Goal: Information Seeking & Learning: Understand process/instructions

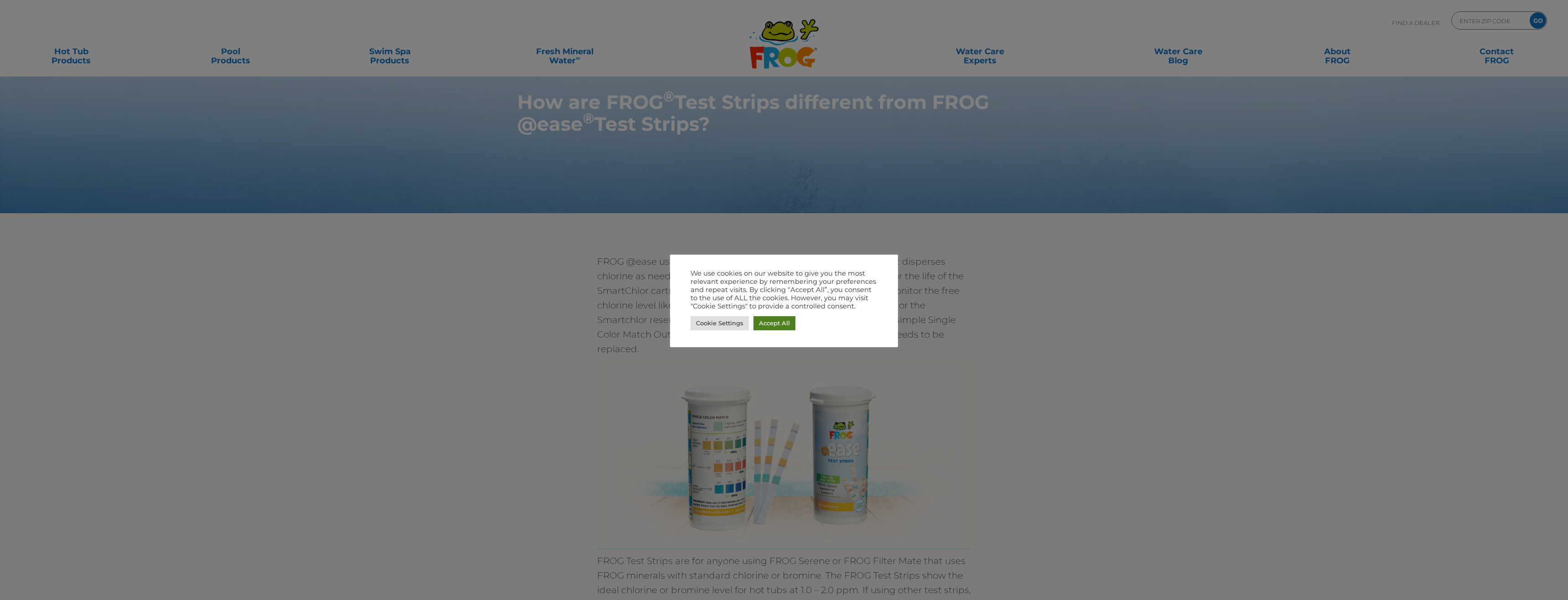
click at [761, 320] on link "Accept All" at bounding box center [774, 323] width 42 height 14
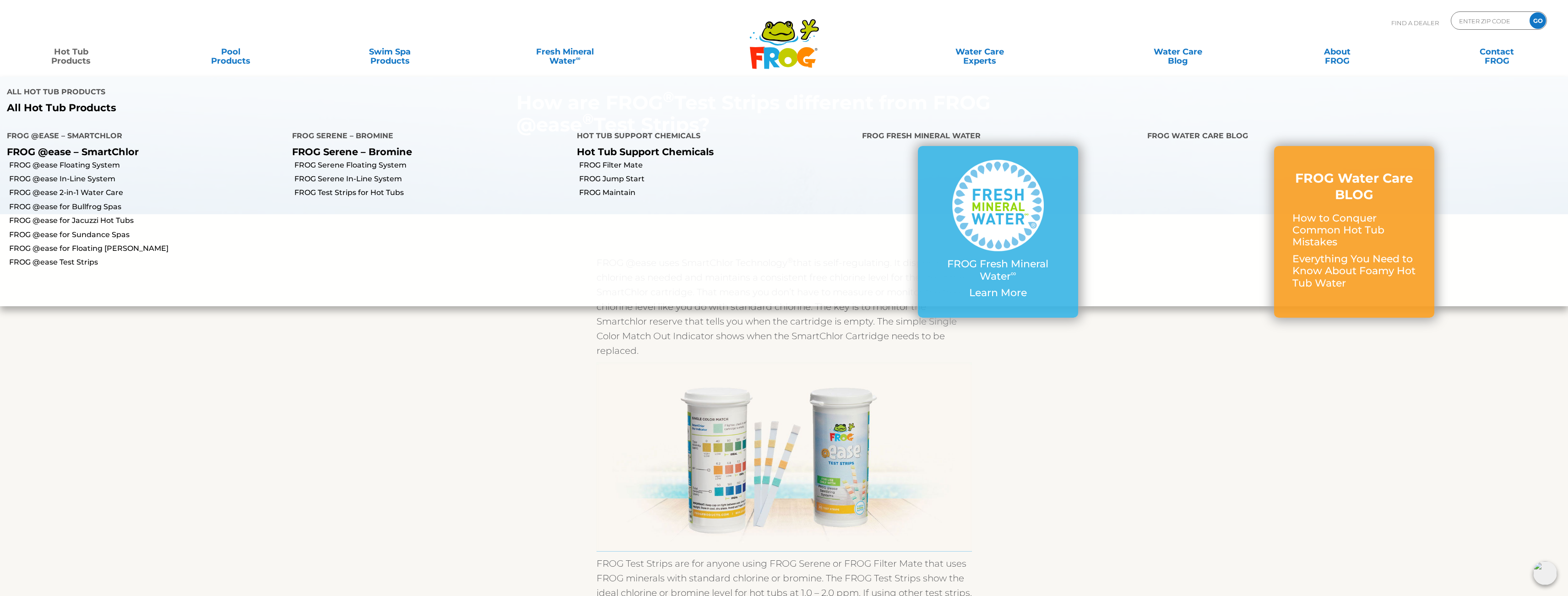
click at [79, 50] on link "Hot Tub Products" at bounding box center [71, 52] width 124 height 18
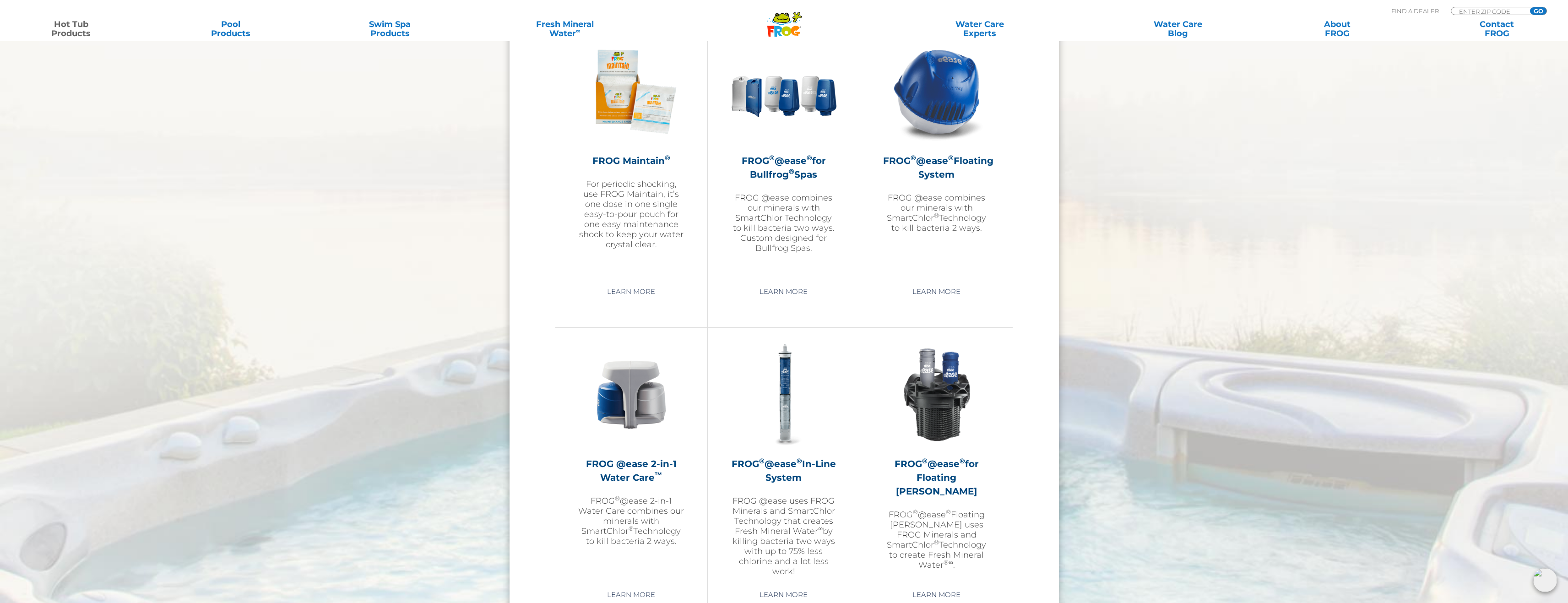
scroll to position [1053, 0]
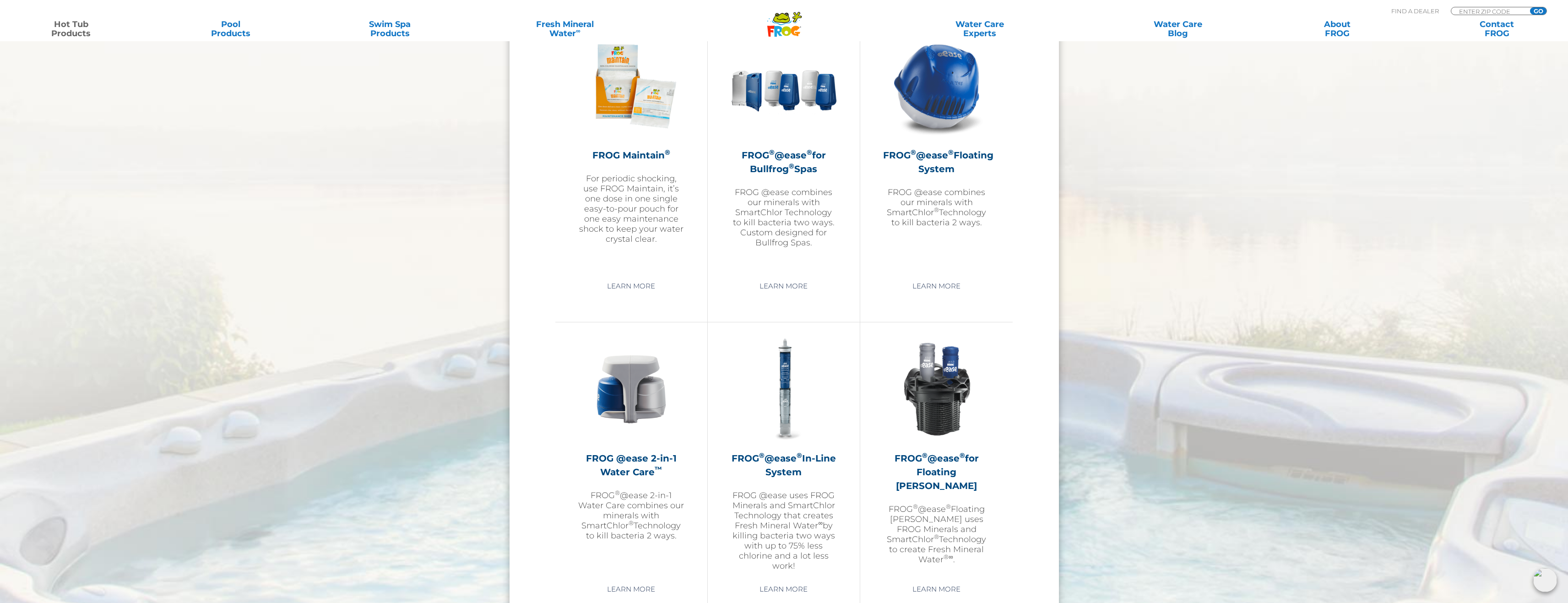
click at [937, 286] on link "Learn More" at bounding box center [936, 286] width 69 height 17
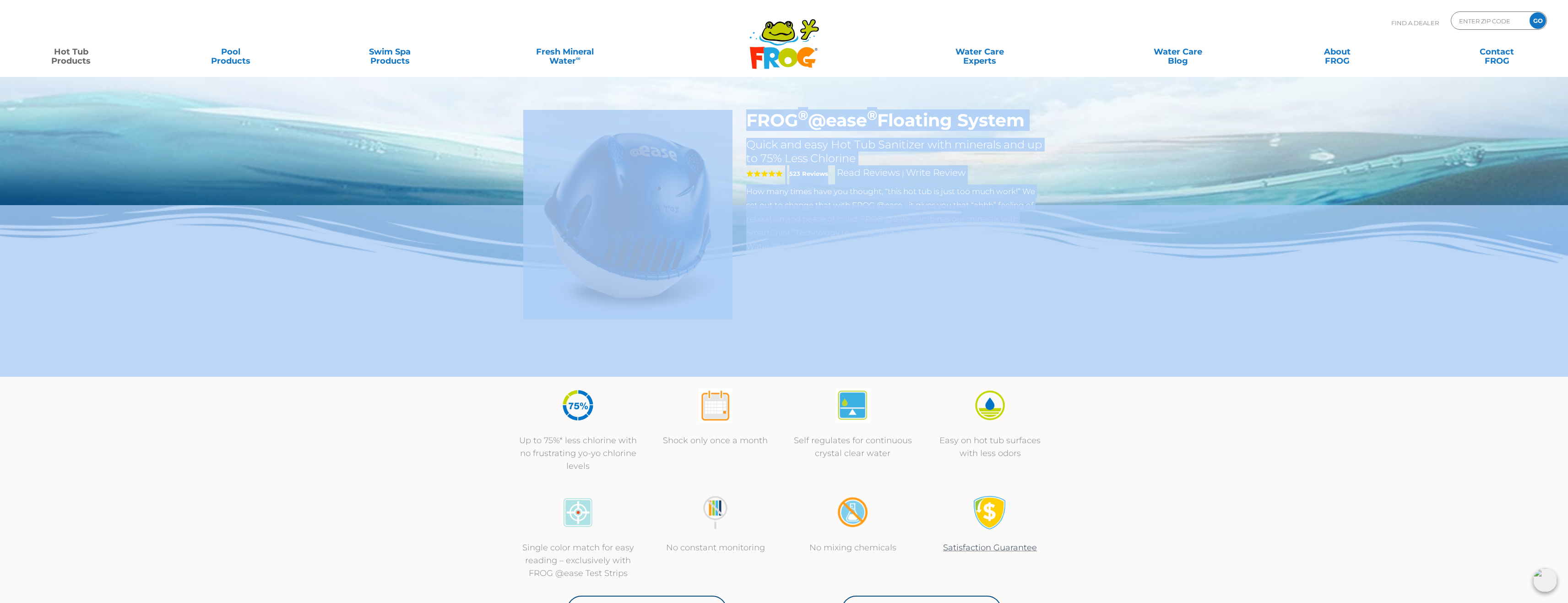
drag, startPoint x: 744, startPoint y: 132, endPoint x: 935, endPoint y: 283, distance: 243.5
click at [935, 283] on div "FROG ® @ease ® Floating System Quick and easy Hot Tub Sanitizer with minerals a…" at bounding box center [784, 188] width 1568 height 377
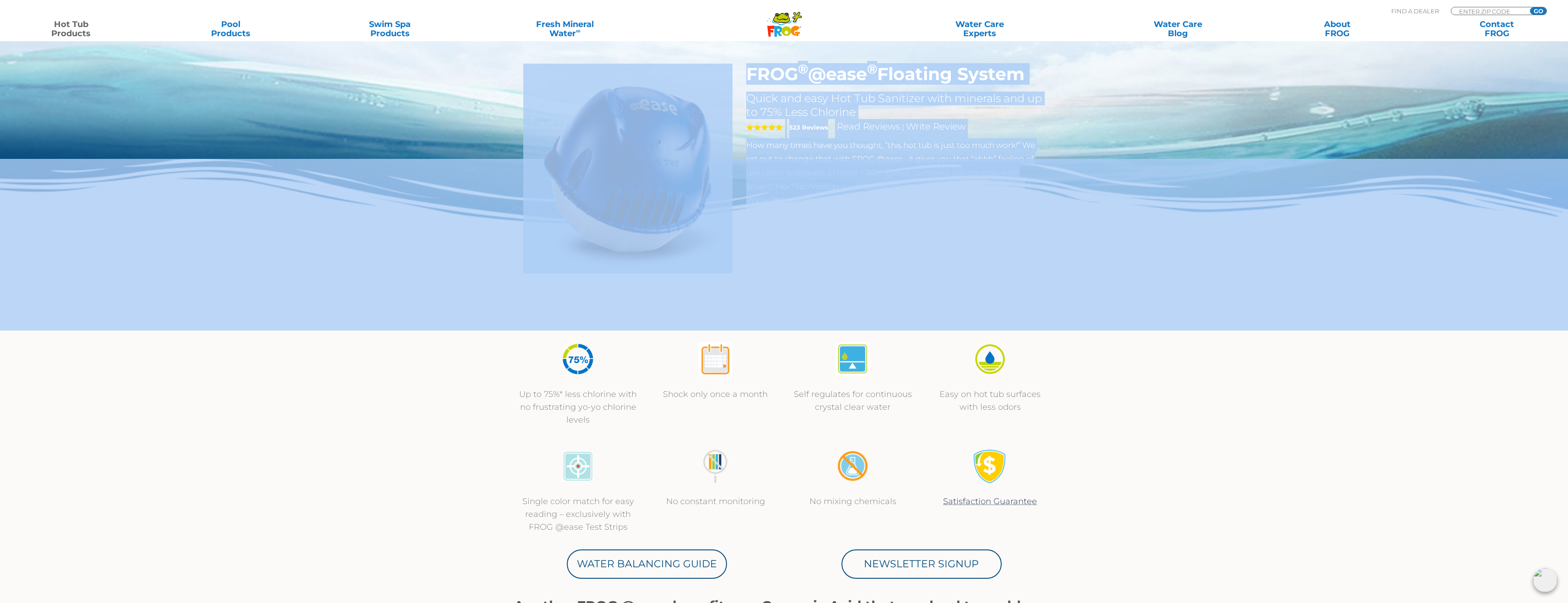
scroll to position [92, 0]
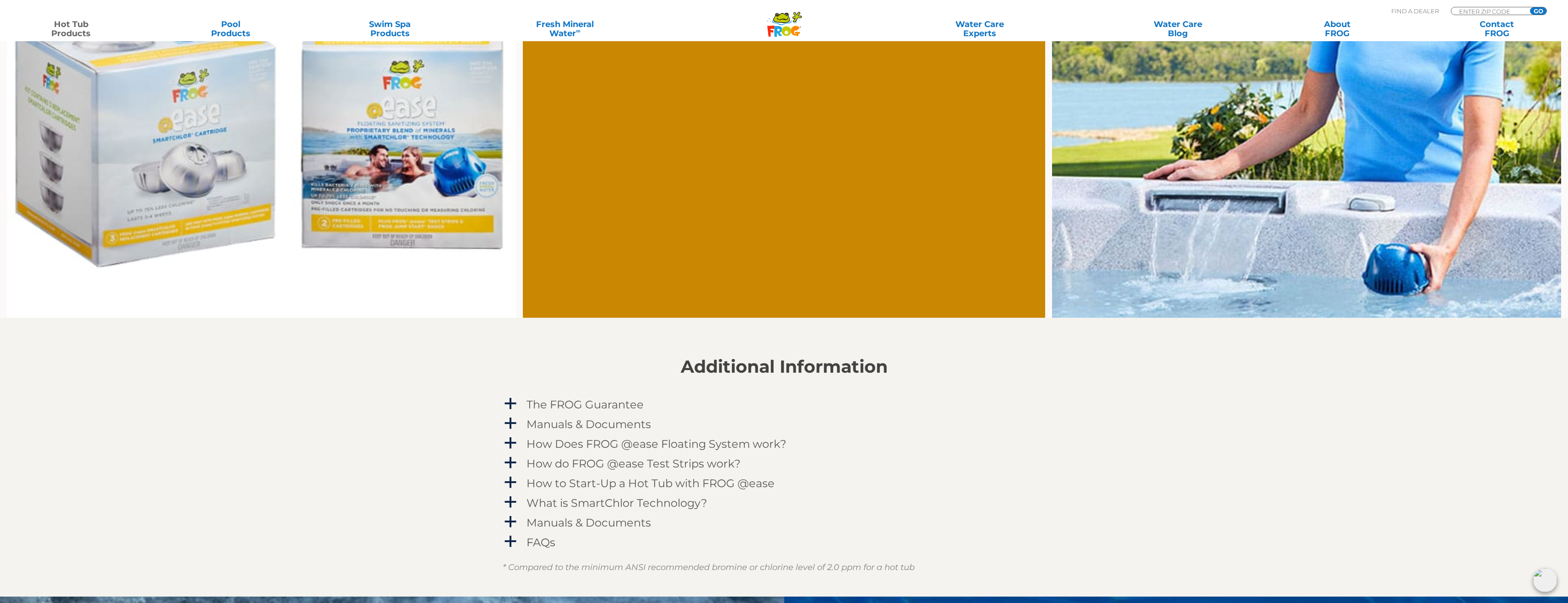
scroll to position [916, 0]
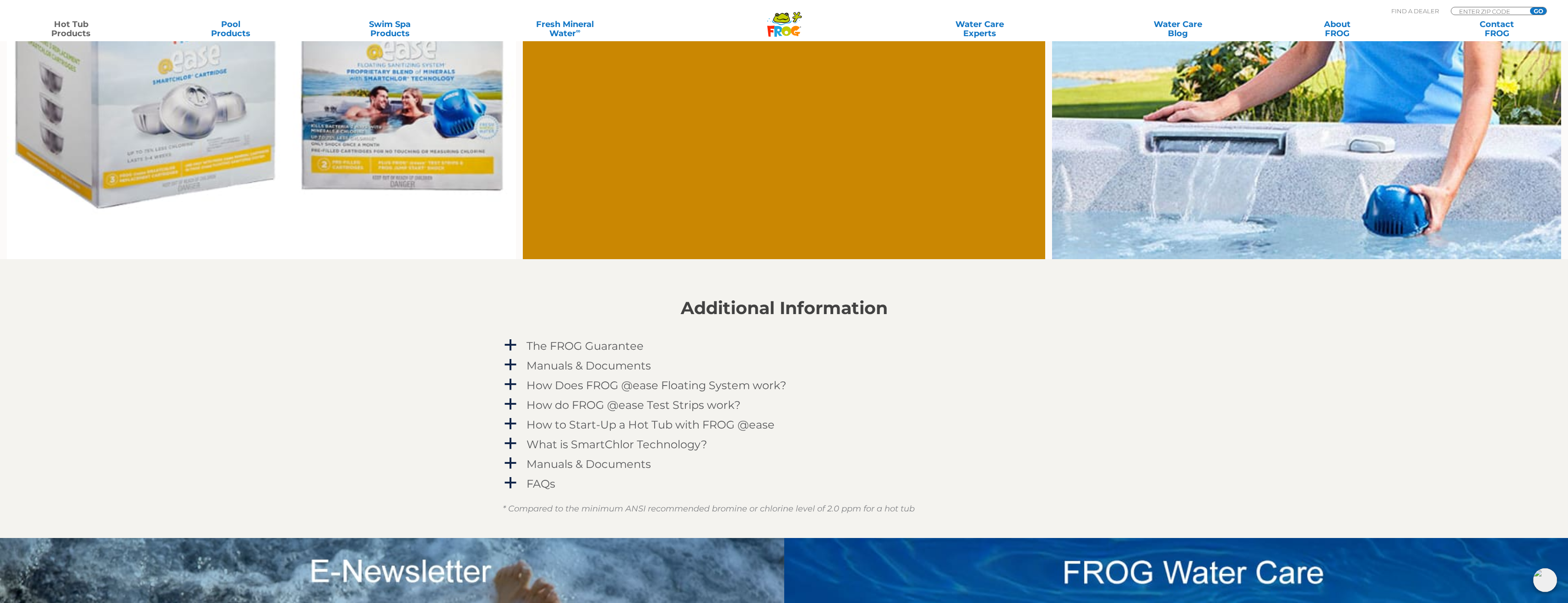
click at [509, 364] on span "a" at bounding box center [510, 365] width 13 height 13
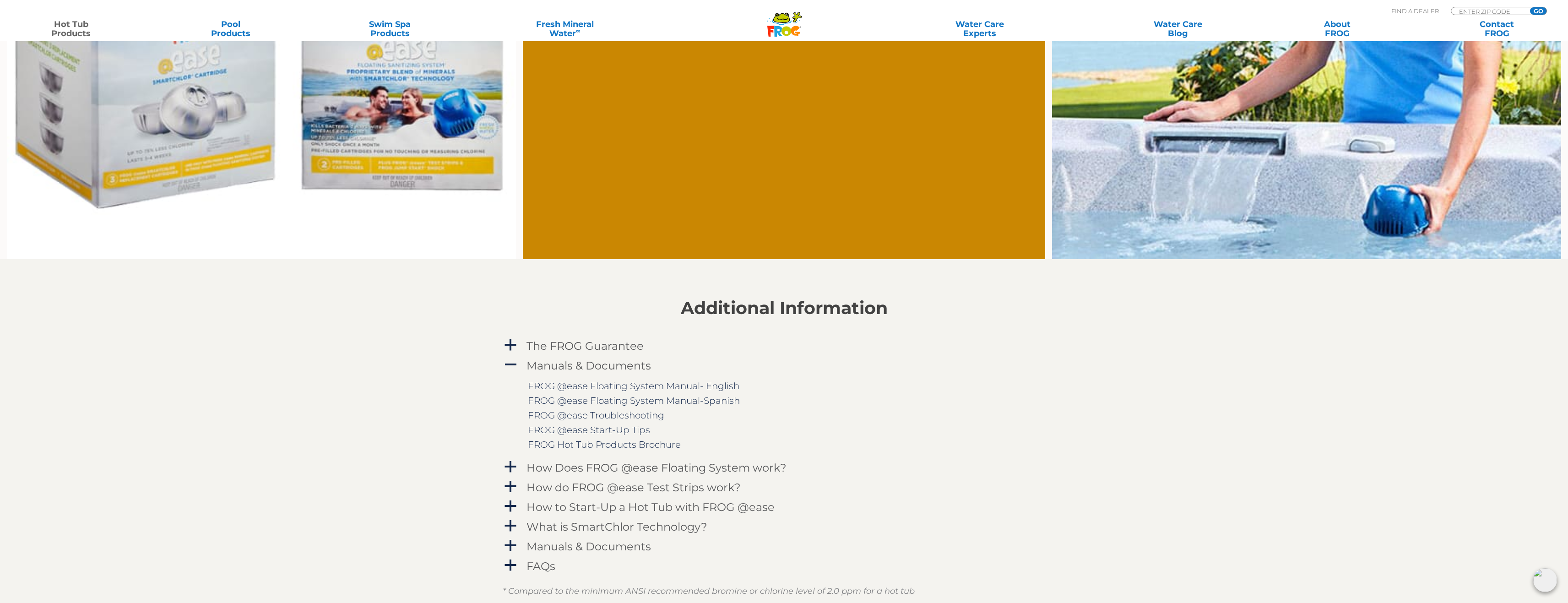
click at [635, 418] on link "FROG @ease Troubleshooting" at bounding box center [595, 415] width 136 height 11
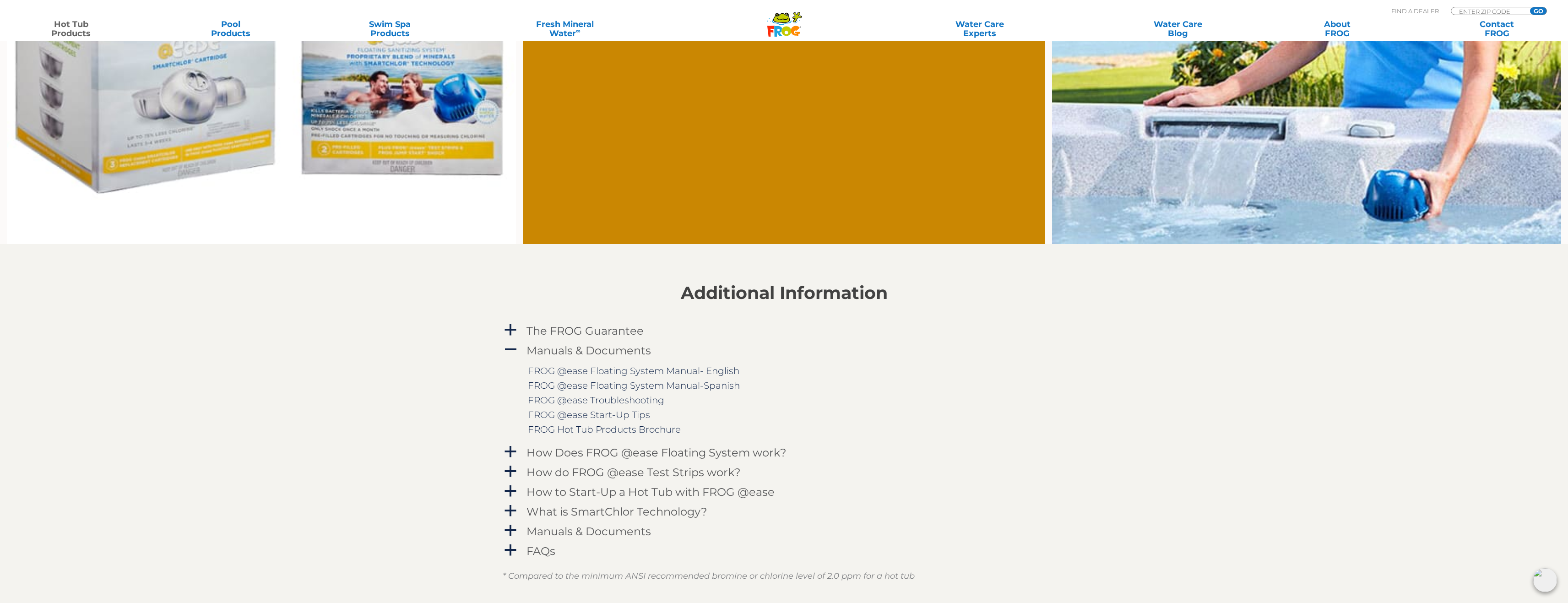
scroll to position [962, 0]
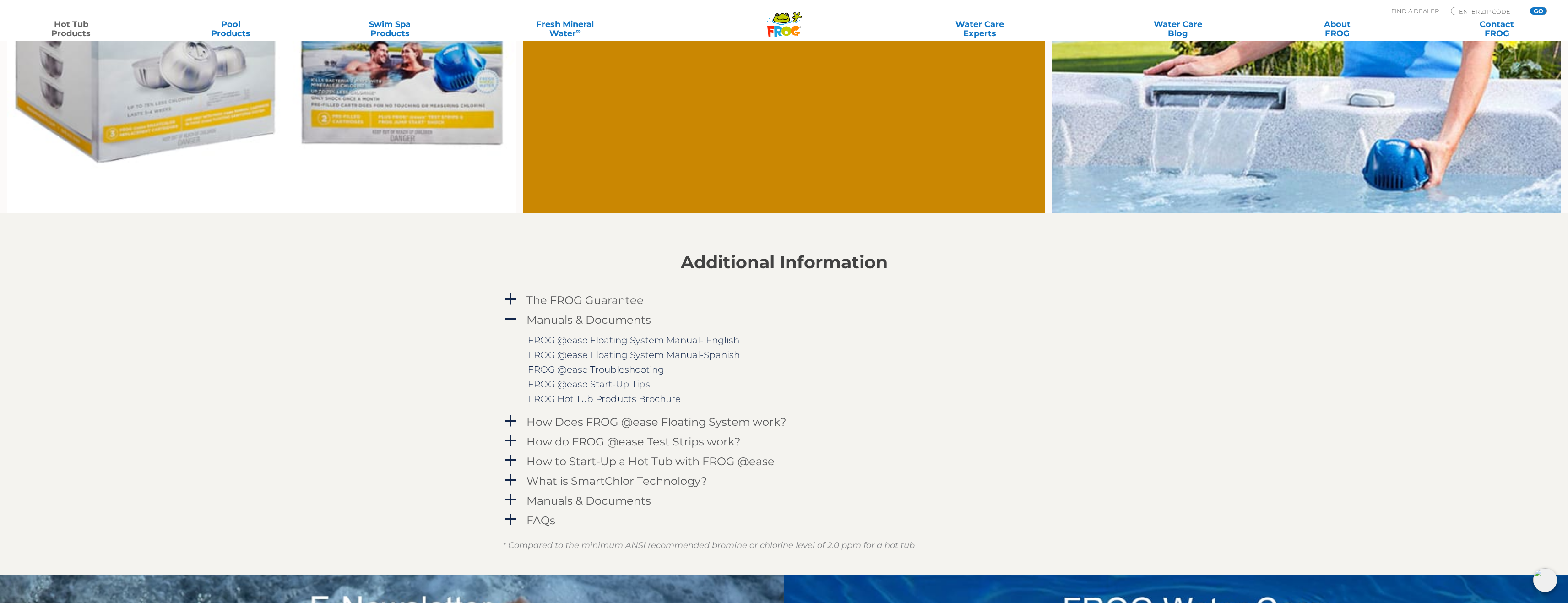
click at [647, 447] on h4 "How do FROG @ease Test Strips work?" at bounding box center [633, 442] width 214 height 12
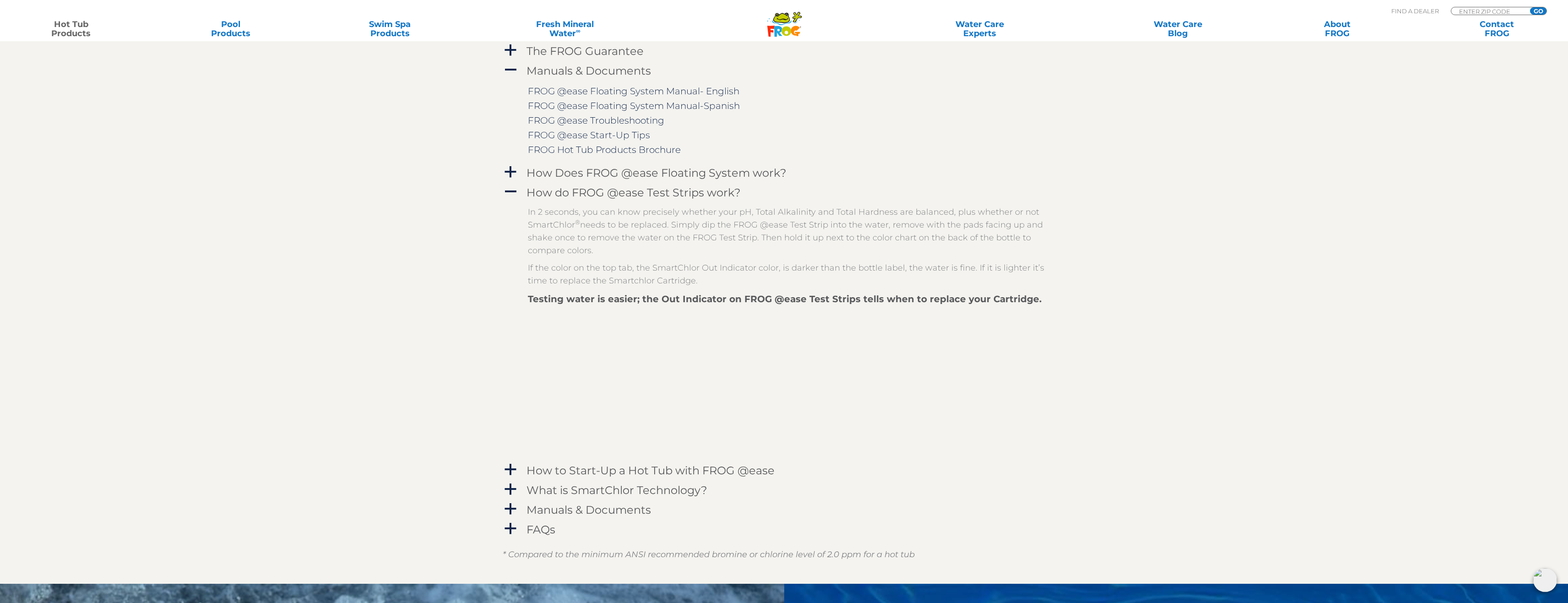
scroll to position [1237, 0]
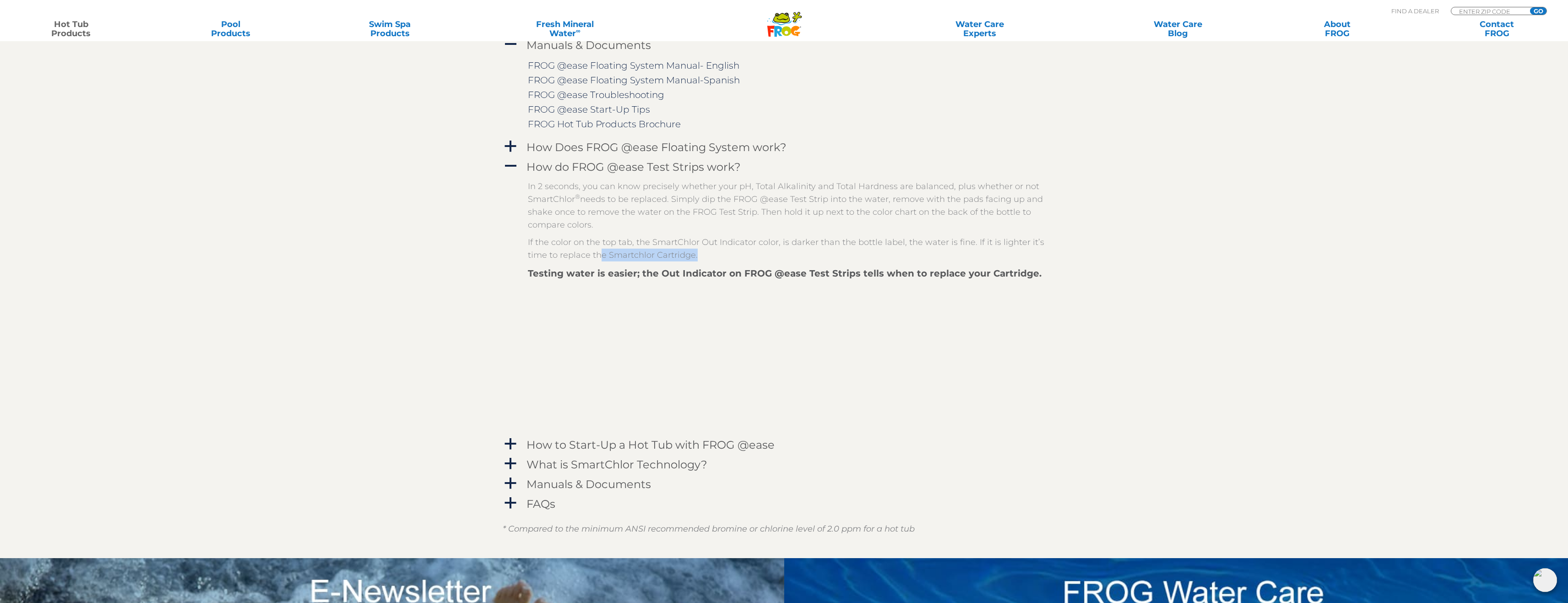
drag, startPoint x: 601, startPoint y: 257, endPoint x: 705, endPoint y: 260, distance: 104.0
click at [705, 260] on p "If the color on the top tab, the SmartChlor Out Indicator color, is darker than…" at bounding box center [790, 249] width 526 height 26
drag, startPoint x: 650, startPoint y: 240, endPoint x: 775, endPoint y: 242, distance: 125.0
click at [775, 242] on p "If the color on the top tab, the SmartChlor Out Indicator color, is darker than…" at bounding box center [790, 249] width 526 height 26
copy p "SmartChlor Out Indicator color"
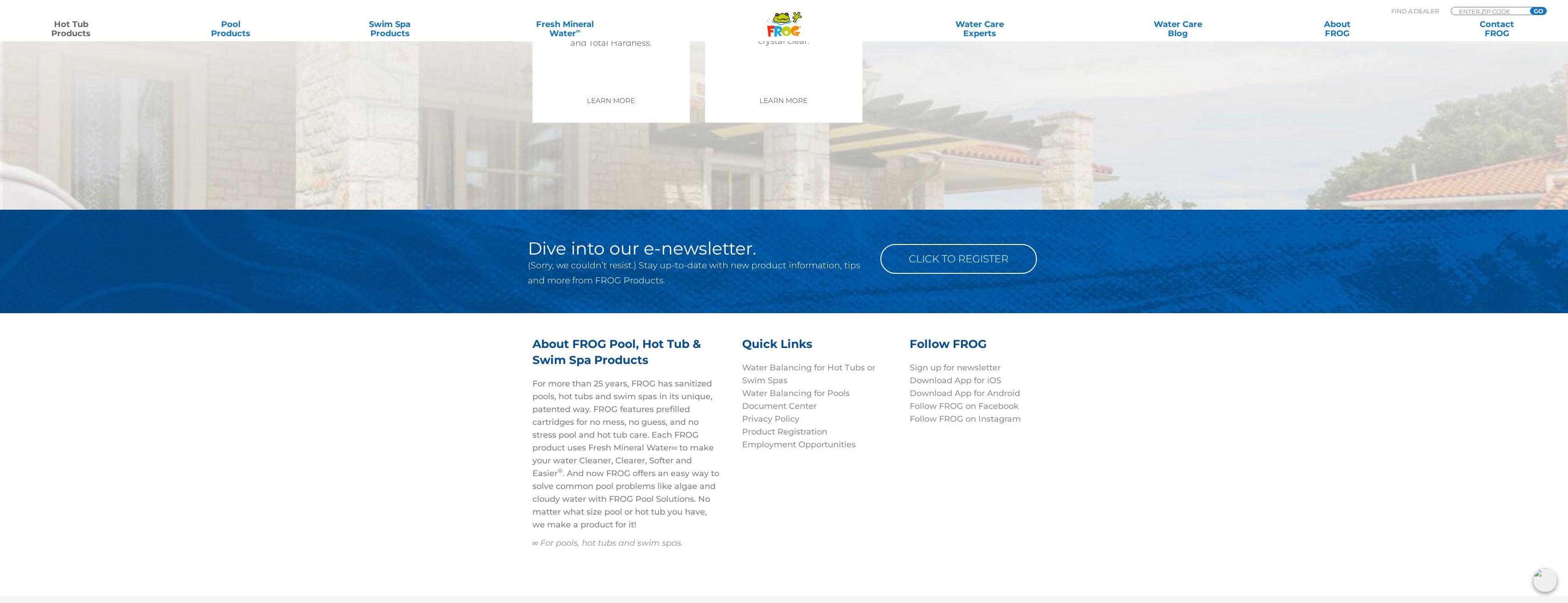
scroll to position [3547, 0]
